Goal: Find specific page/section: Find specific page/section

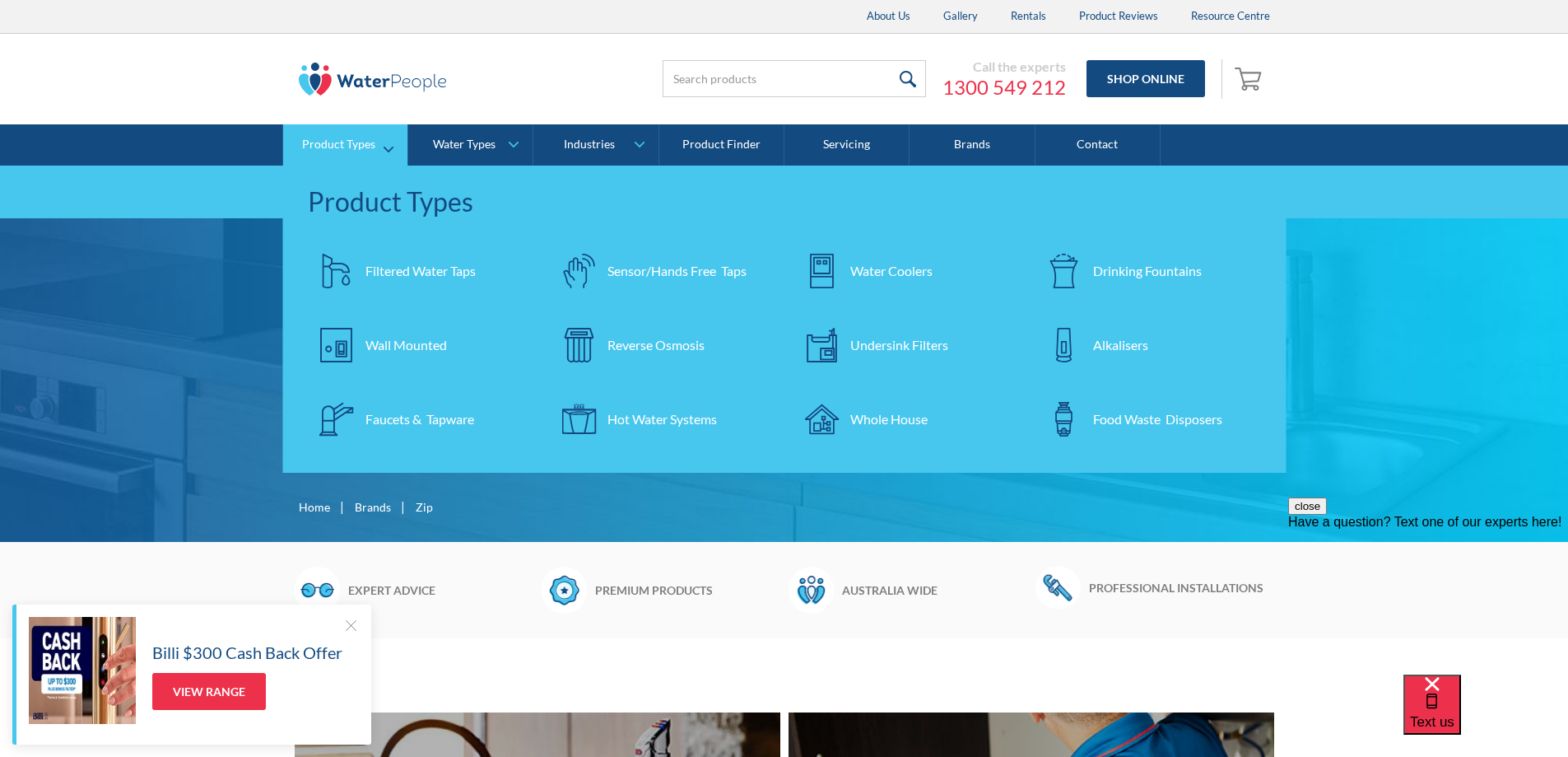
click at [413, 266] on div "Filtered Water Taps" at bounding box center [420, 270] width 110 height 20
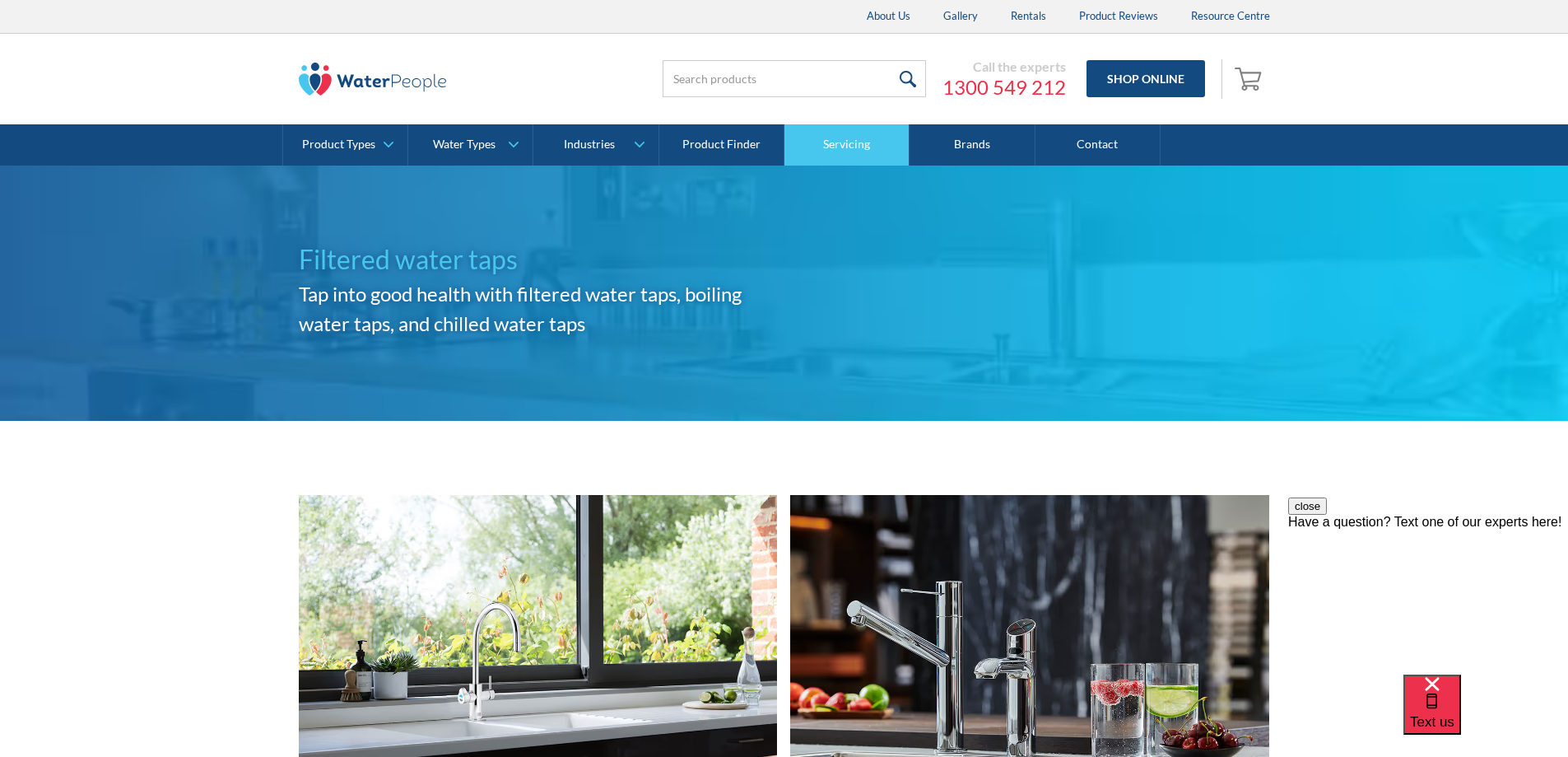
click at [868, 147] on link "Servicing" at bounding box center [847, 145] width 125 height 41
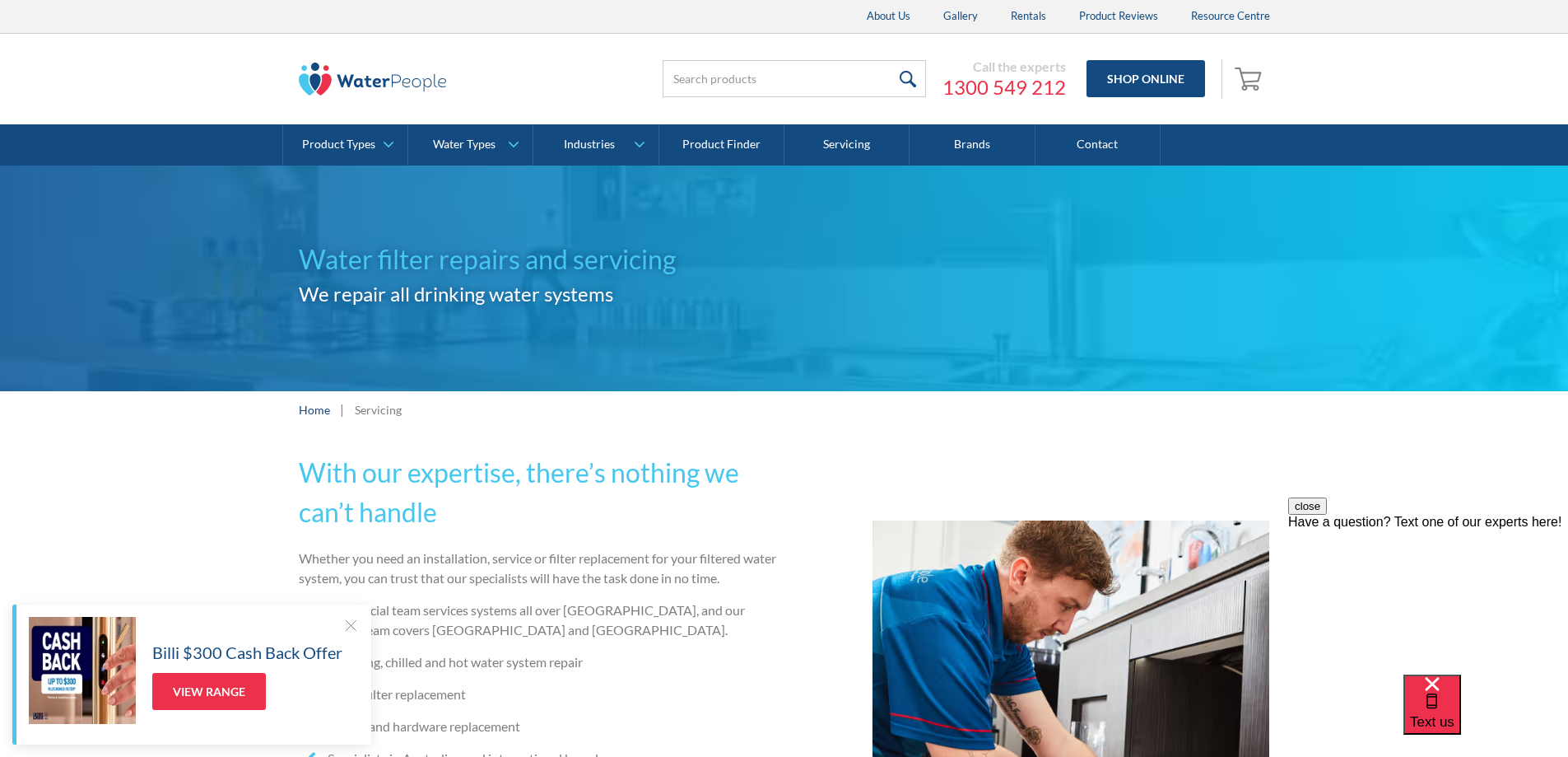
click at [1245, 73] on img "Open empty cart" at bounding box center [1250, 78] width 32 height 26
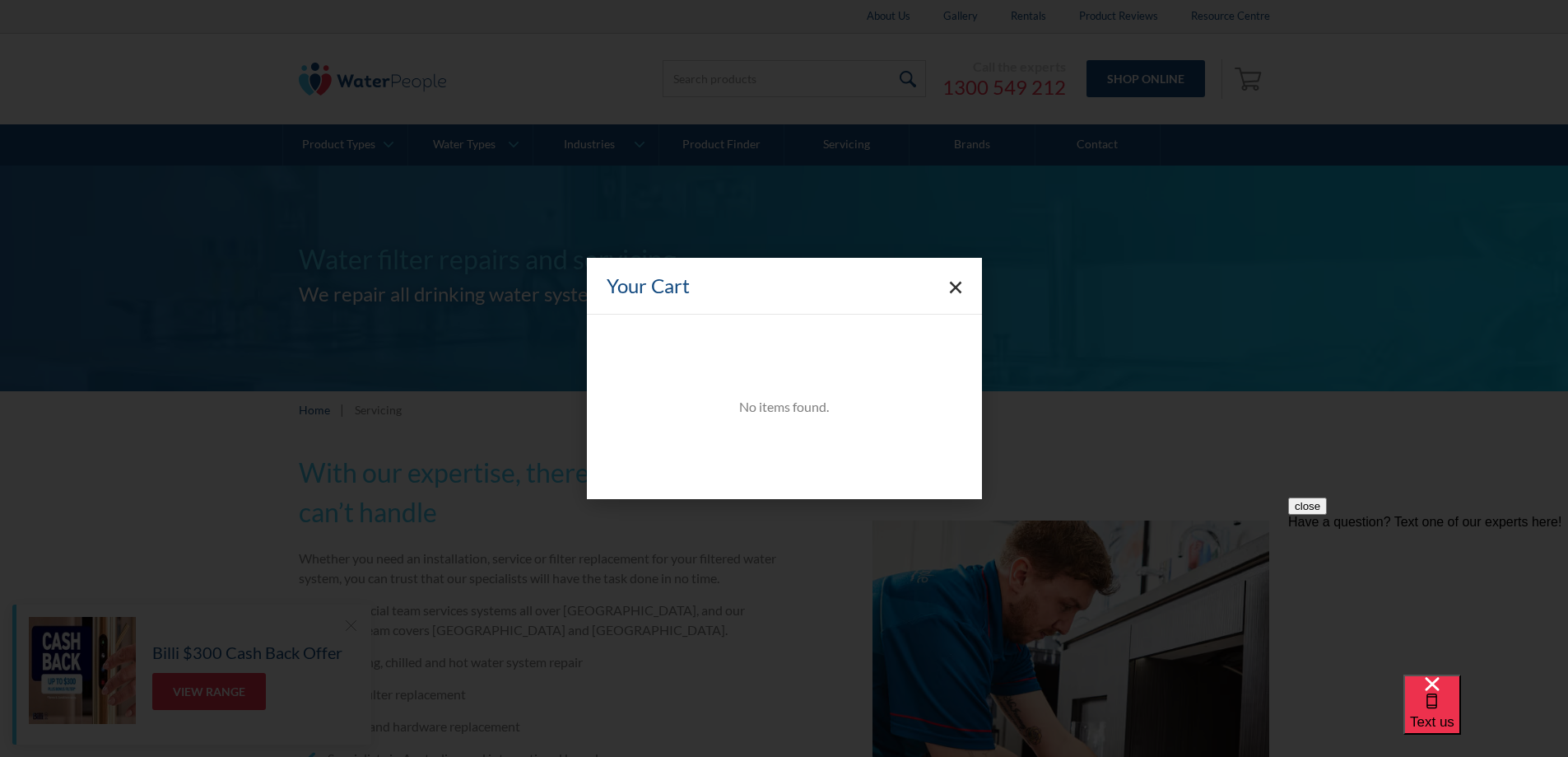
click at [956, 283] on icon "Close cart" at bounding box center [956, 287] width 13 height 13
